Goal: Navigation & Orientation: Find specific page/section

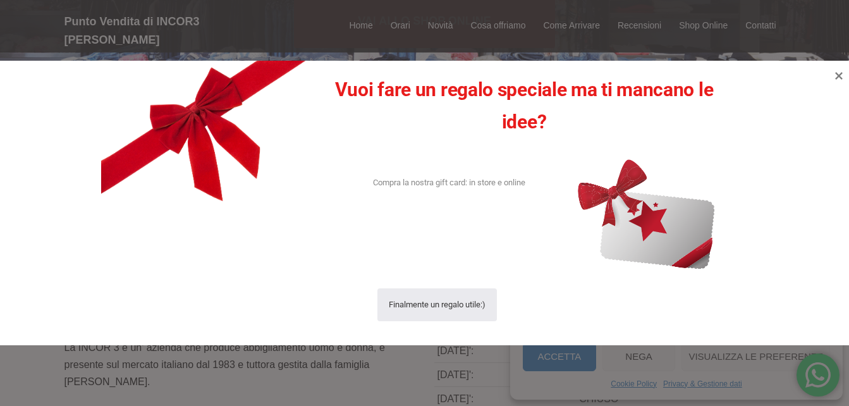
scroll to position [253, 0]
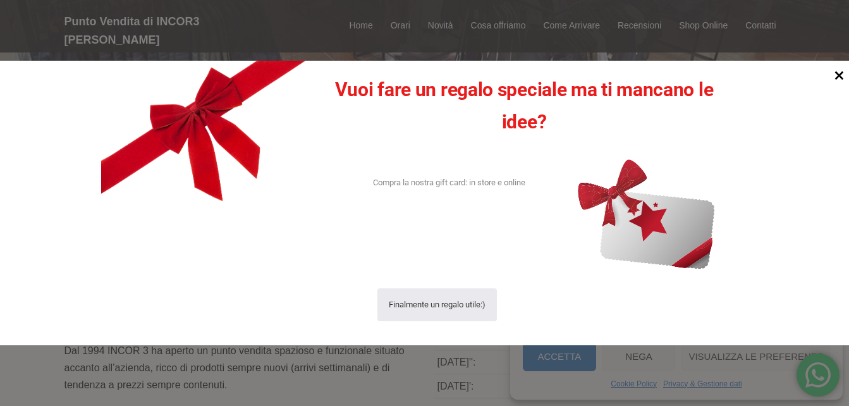
click at [843, 80] on icon at bounding box center [839, 75] width 17 height 17
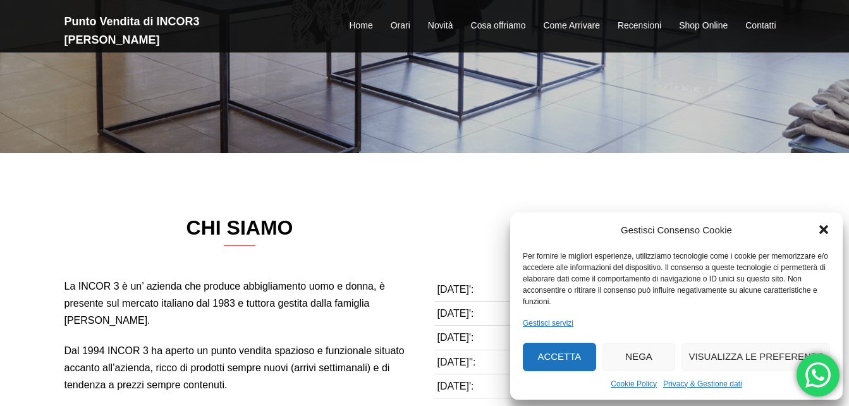
click at [819, 234] on icon "Chiudi la finestra di dialogo" at bounding box center [823, 229] width 13 height 13
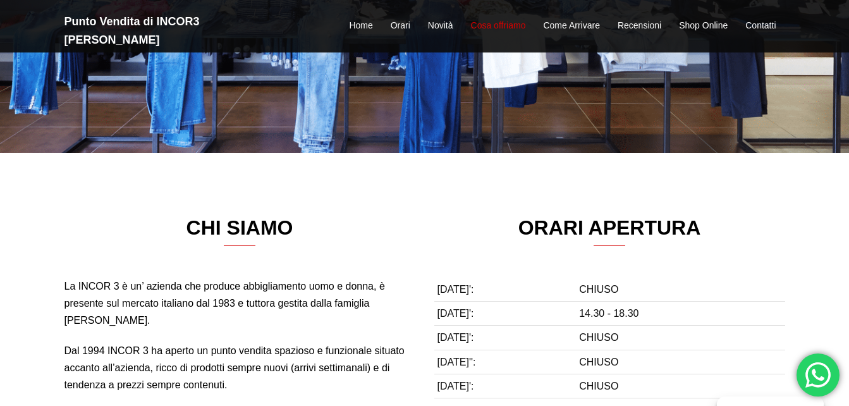
click at [509, 22] on link "Cosa offriamo" at bounding box center [498, 25] width 55 height 15
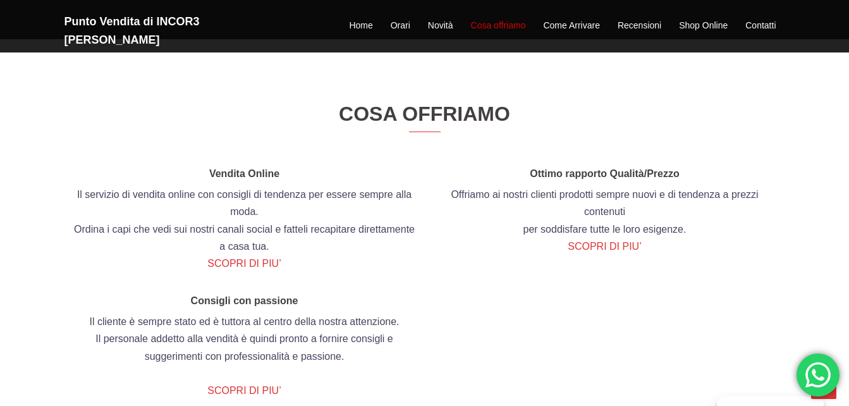
scroll to position [1274, 0]
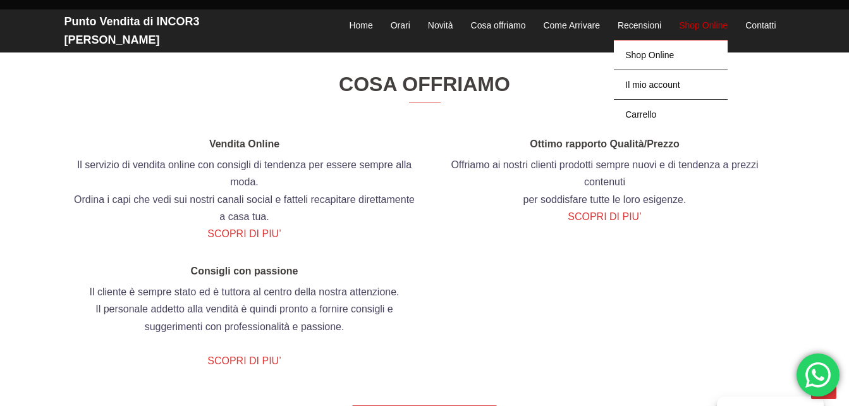
click at [691, 20] on link "Shop Online" at bounding box center [703, 25] width 49 height 15
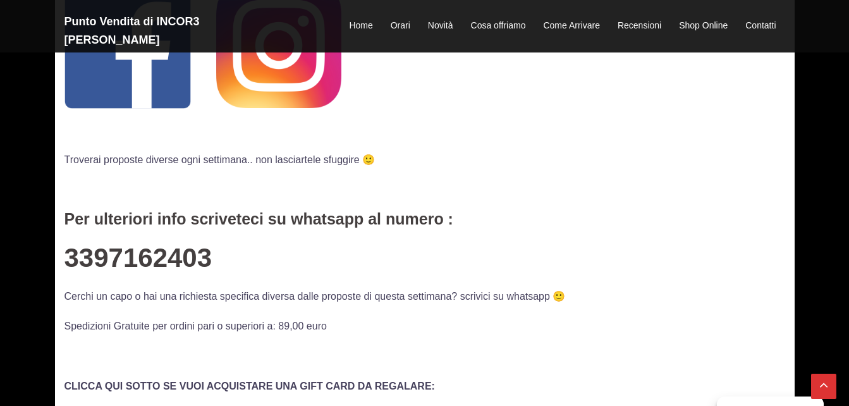
scroll to position [316, 0]
click at [485, 21] on link "Cosa offriamo" at bounding box center [498, 25] width 55 height 15
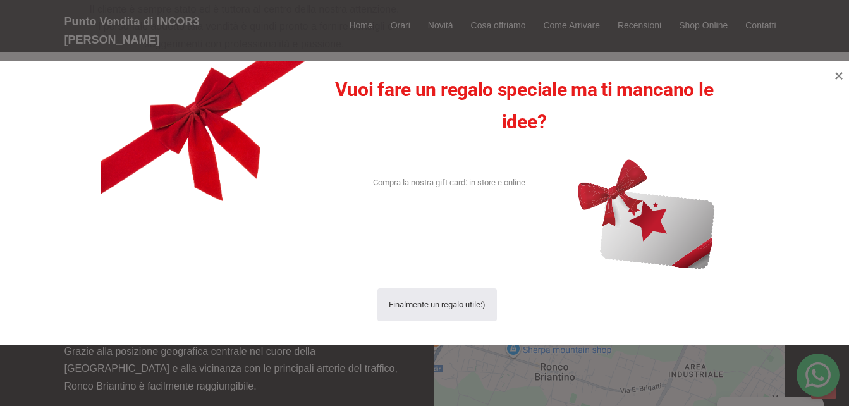
scroll to position [1571, 0]
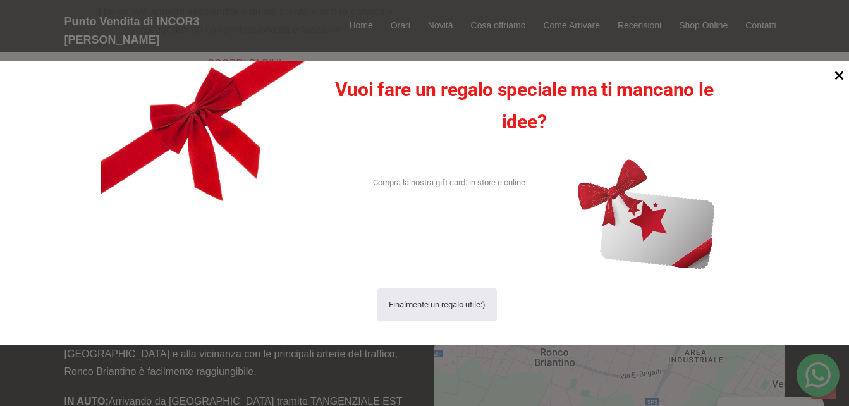
click at [834, 77] on icon at bounding box center [839, 75] width 17 height 17
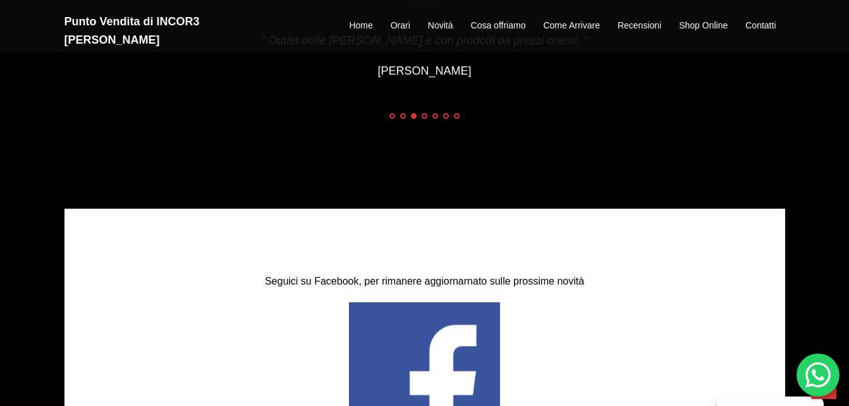
scroll to position [2093, 0]
